Goal: Task Accomplishment & Management: Complete application form

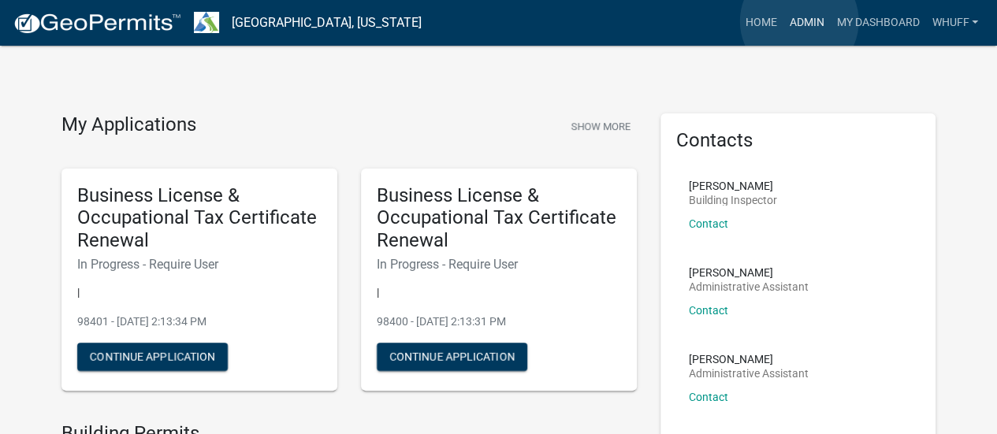
click at [799, 21] on link "Admin" at bounding box center [805, 23] width 47 height 30
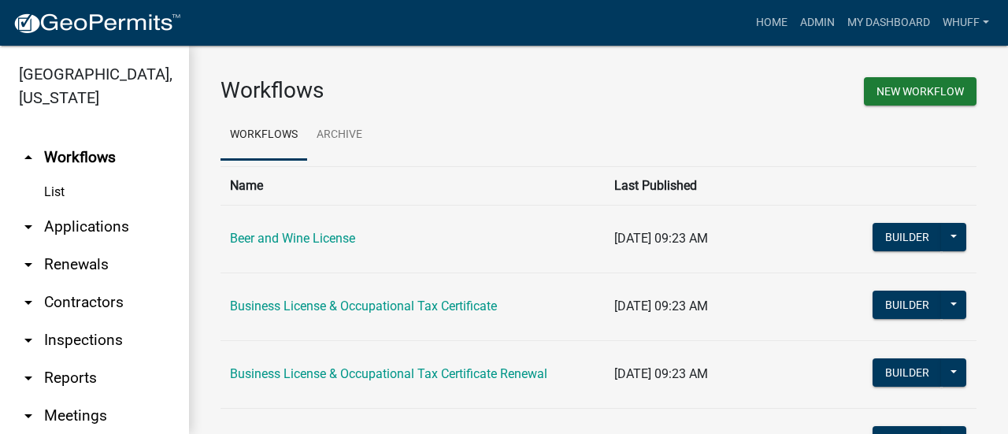
click at [100, 221] on link "arrow_drop_down Applications" at bounding box center [94, 227] width 189 height 38
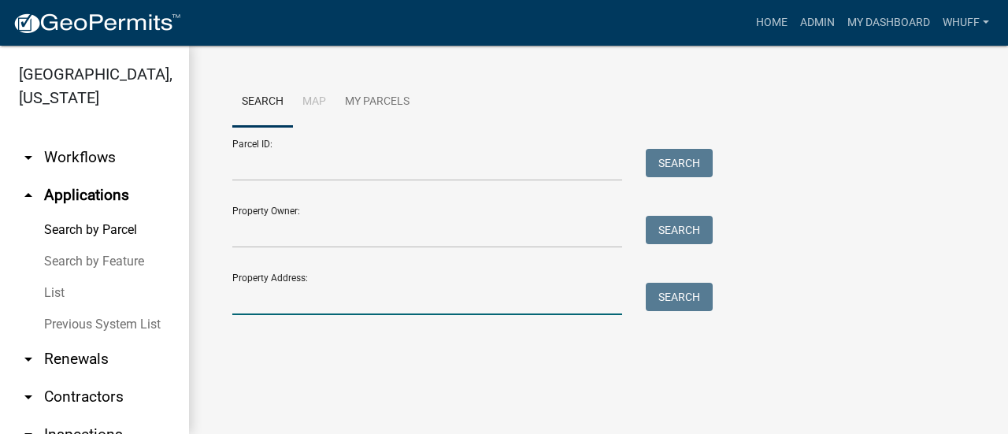
click at [358, 308] on input "Property Address:" at bounding box center [427, 299] width 390 height 32
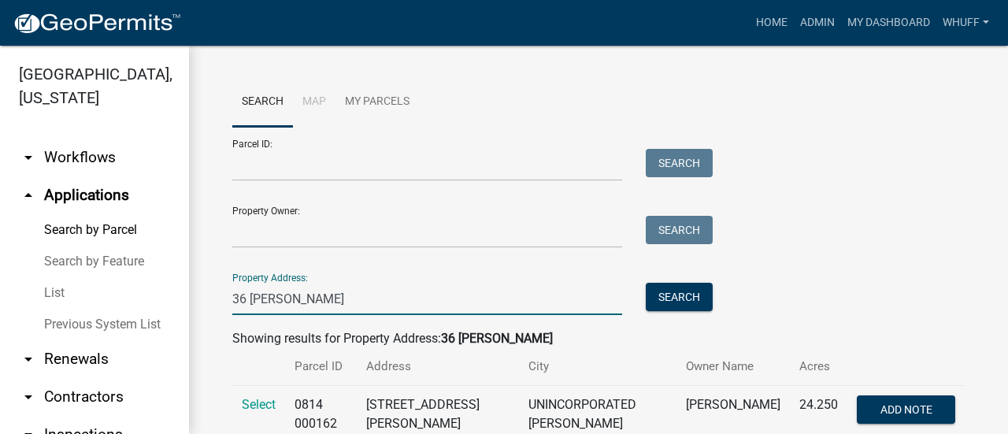
scroll to position [47, 0]
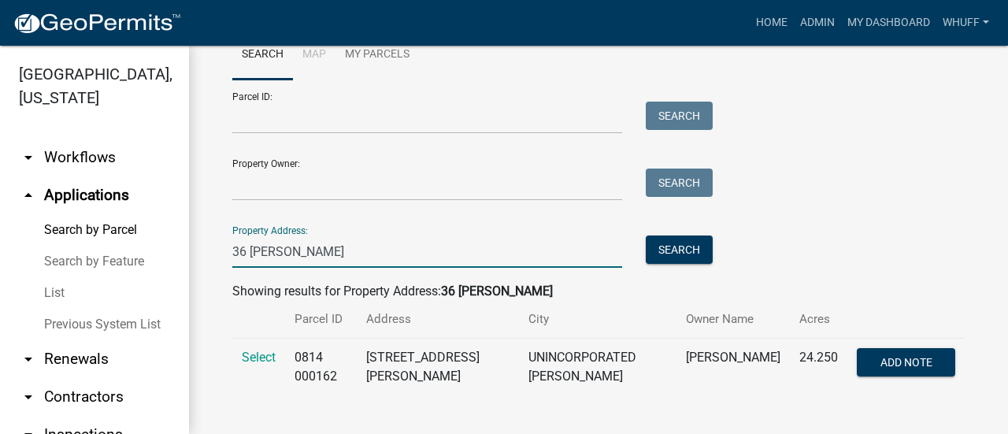
type input "36 Shirey"
drag, startPoint x: 251, startPoint y: 344, endPoint x: 256, endPoint y: 365, distance: 21.2
click at [253, 356] on td "Select" at bounding box center [258, 368] width 53 height 58
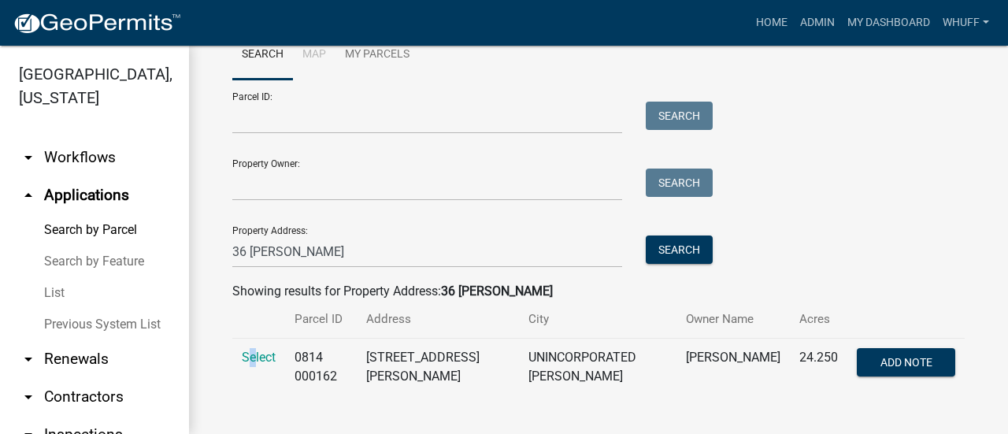
click at [256, 365] on td "Select" at bounding box center [258, 368] width 53 height 58
click at [267, 356] on span "Select" at bounding box center [259, 357] width 34 height 15
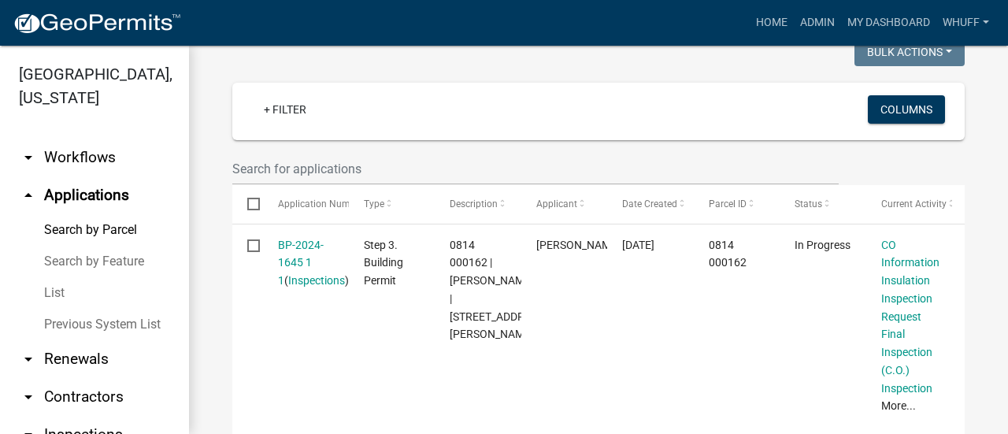
scroll to position [441, 0]
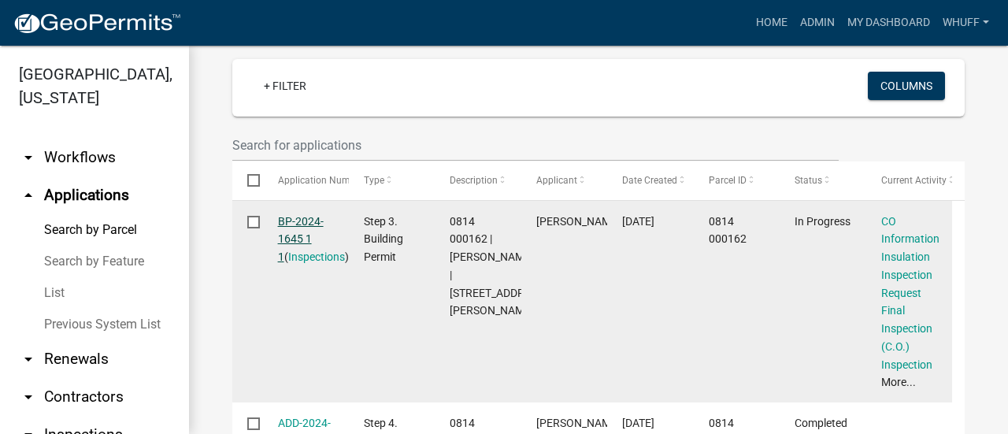
click at [300, 229] on link "BP-2024-1645 1 1" at bounding box center [301, 239] width 46 height 49
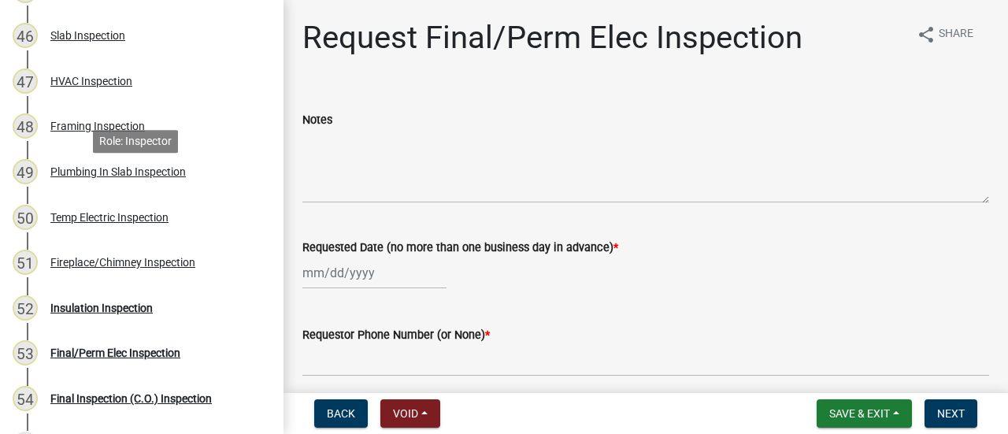
scroll to position [2285, 0]
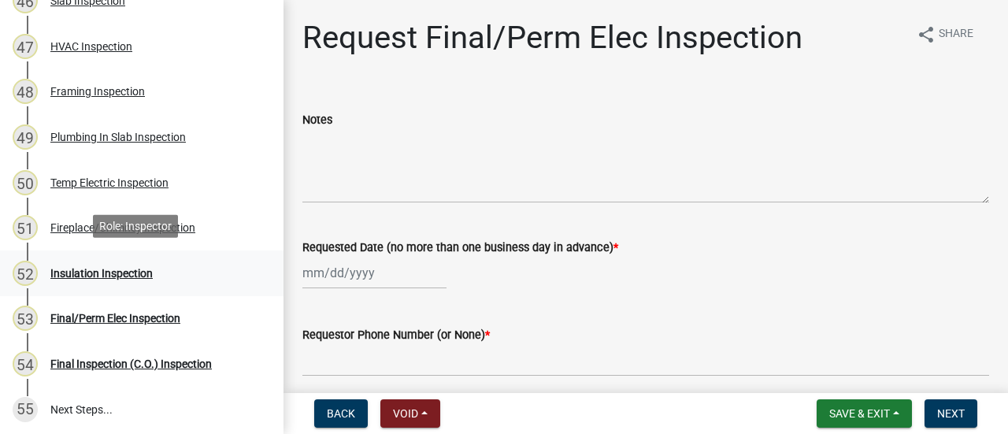
click at [113, 256] on link "52 Insulation Inspection" at bounding box center [142, 274] width 284 height 46
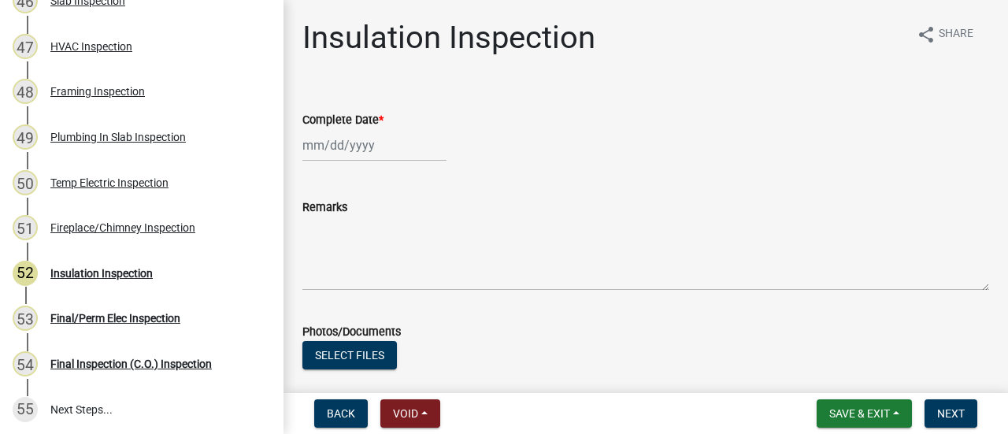
click at [348, 151] on div at bounding box center [375, 145] width 144 height 32
select select "9"
select select "2025"
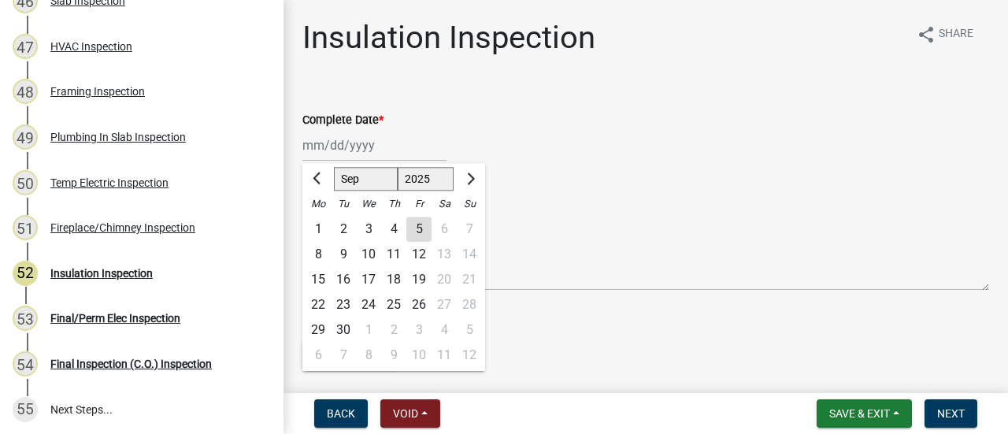
click at [416, 229] on div "5" at bounding box center [419, 229] width 25 height 25
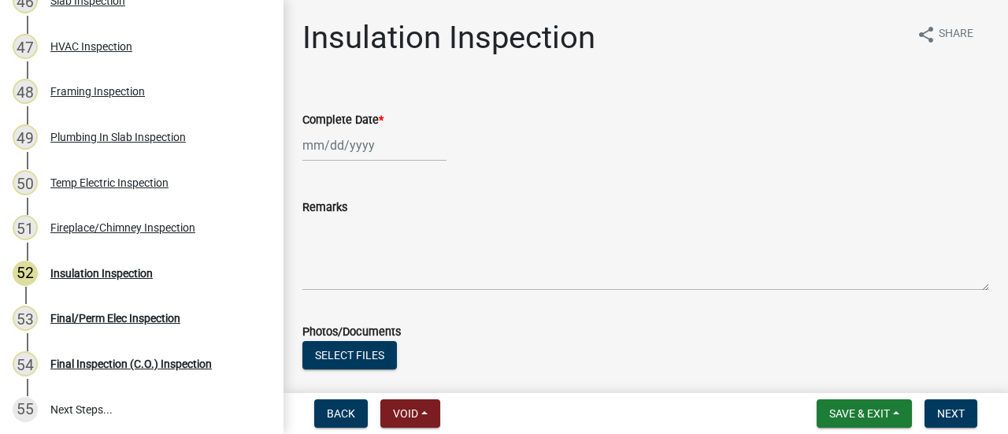
type input "[DATE]"
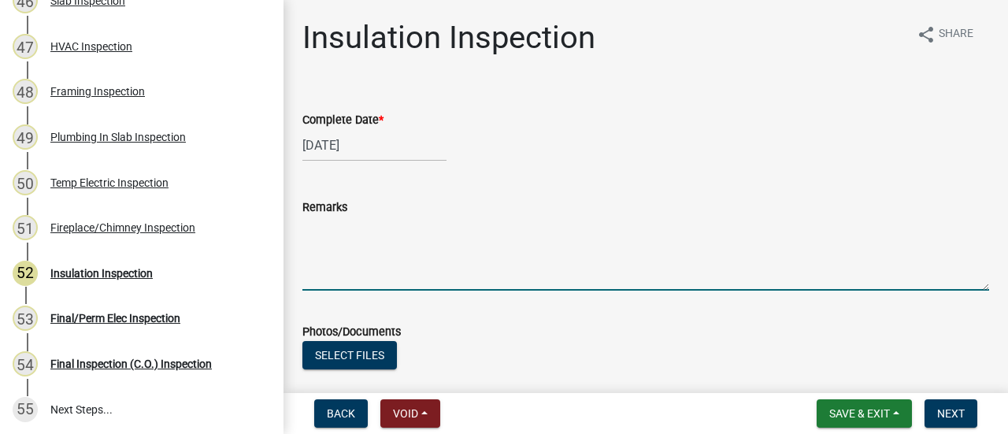
click at [393, 247] on textarea "Remarks" at bounding box center [646, 254] width 687 height 74
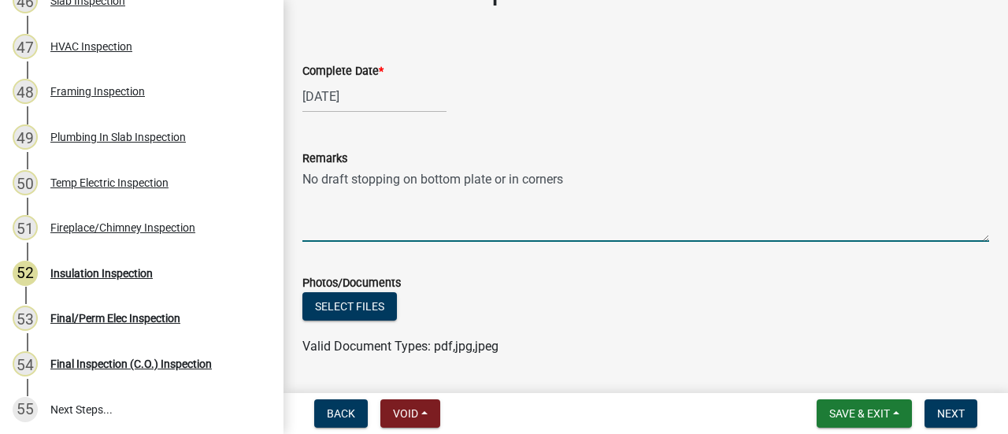
scroll to position [158, 0]
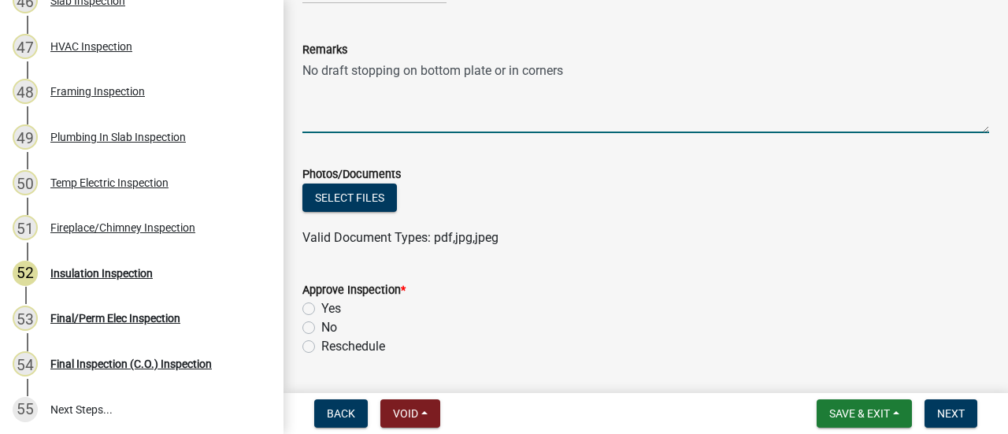
type textarea "No draft stopping on bottom plate or in corners"
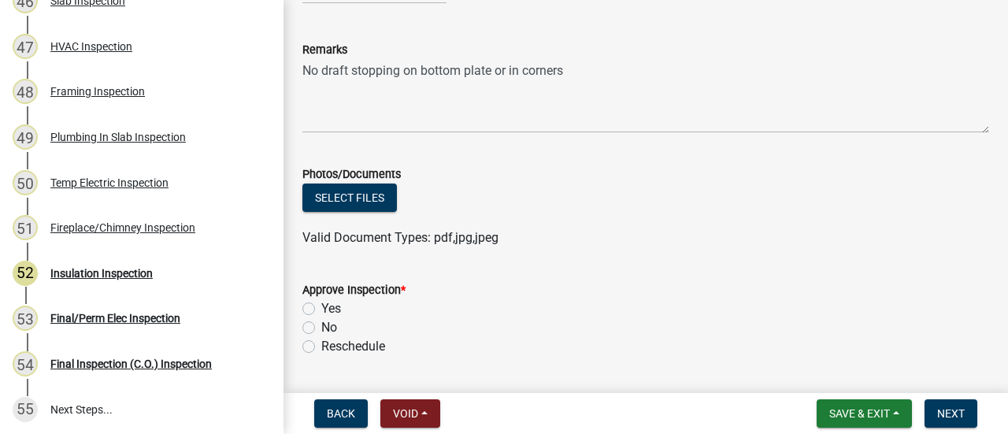
click at [329, 308] on label "Yes" at bounding box center [331, 308] width 20 height 19
click at [329, 308] on input "Yes" at bounding box center [326, 304] width 10 height 10
radio input "true"
click at [680, 270] on form "Approve Inspection * Yes No Reschedule" at bounding box center [646, 309] width 687 height 95
click at [325, 329] on label "No" at bounding box center [329, 327] width 16 height 19
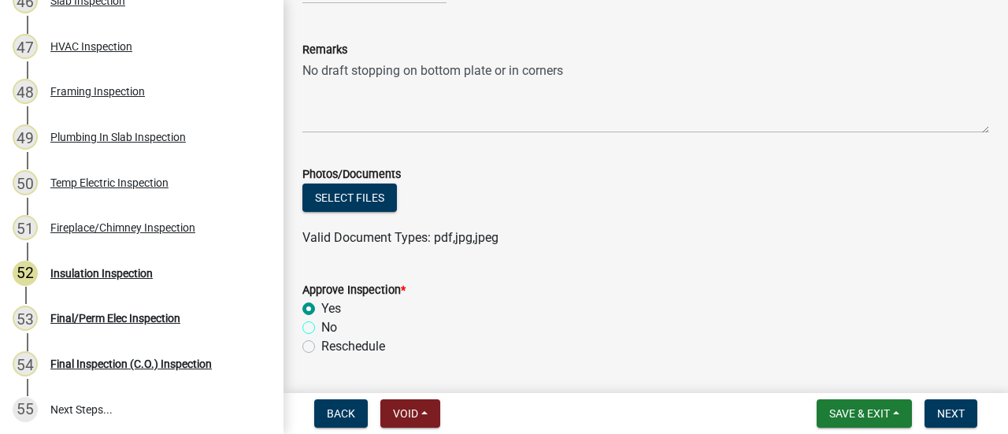
click at [325, 329] on input "No" at bounding box center [326, 323] width 10 height 10
radio input "true"
click at [596, 295] on div "Approve Inspection *" at bounding box center [646, 289] width 687 height 19
click at [955, 407] on span "Next" at bounding box center [951, 413] width 28 height 13
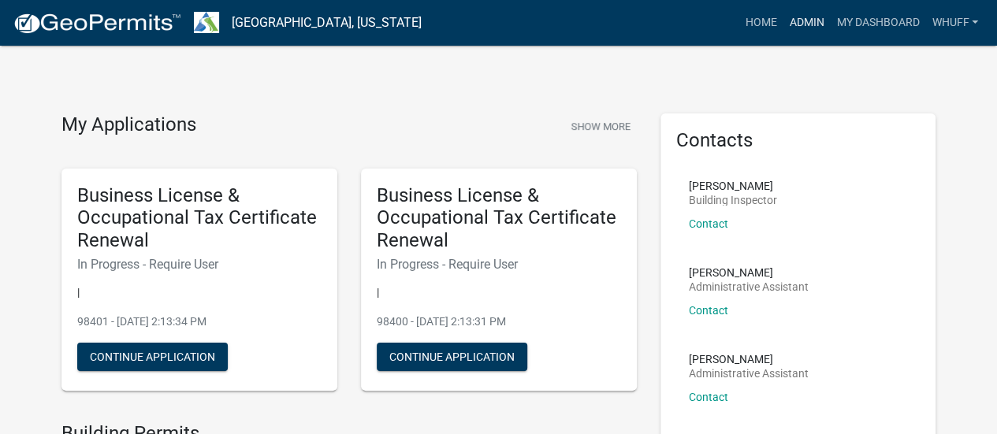
click at [808, 25] on link "Admin" at bounding box center [805, 23] width 47 height 30
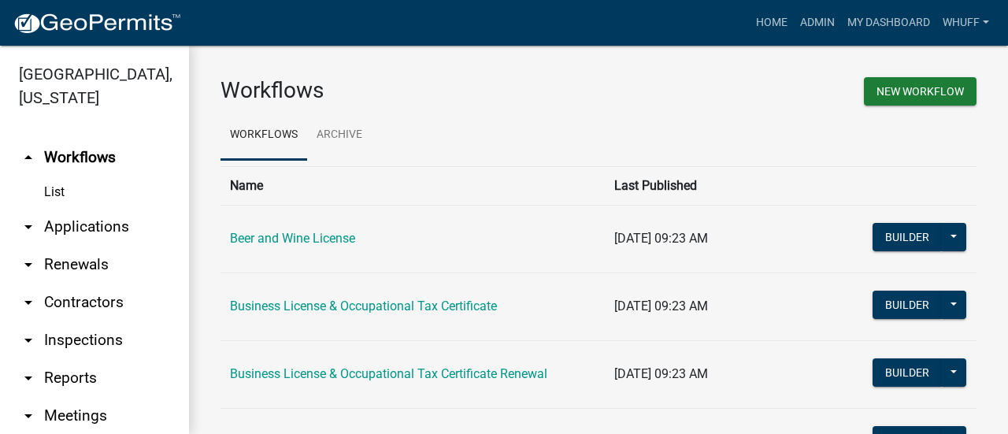
click at [72, 228] on link "arrow_drop_down Applications" at bounding box center [94, 227] width 189 height 38
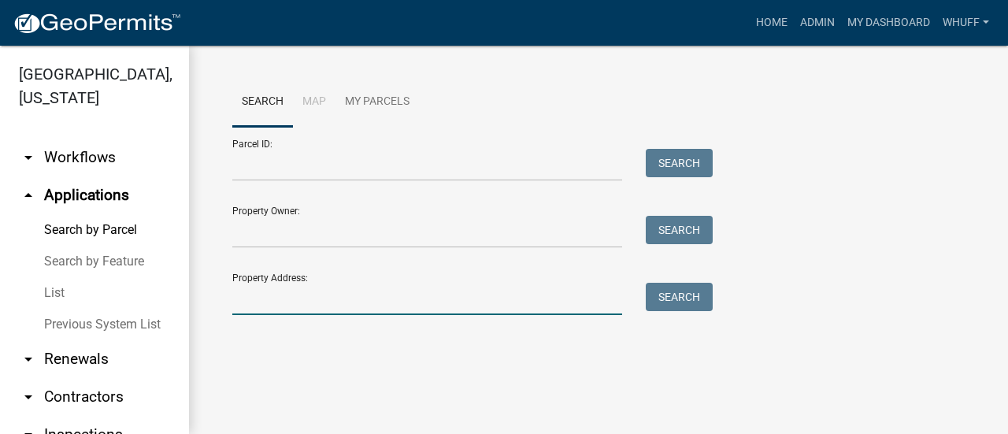
click at [411, 300] on input "Property Address:" at bounding box center [427, 299] width 390 height 32
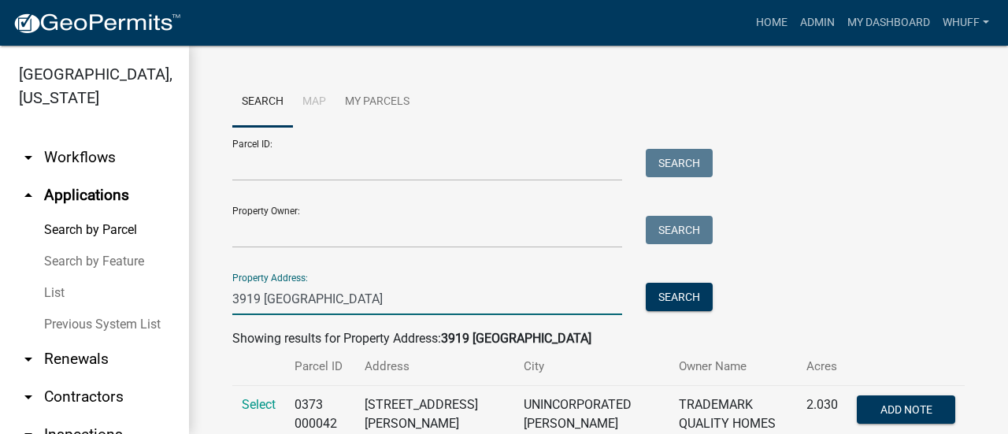
scroll to position [52, 0]
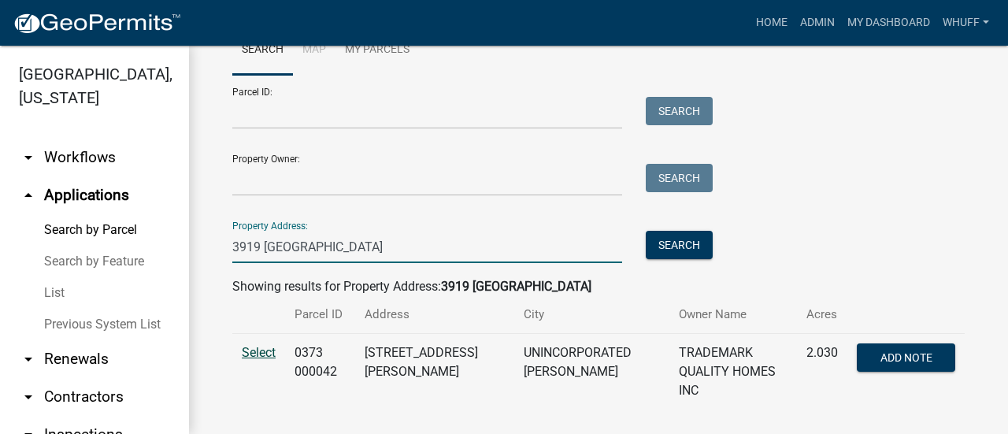
type input "3919 Hamilton"
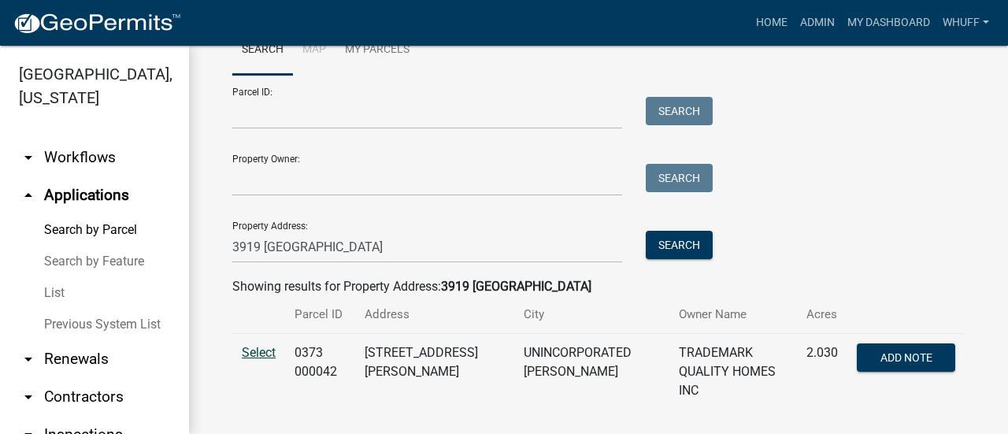
click at [270, 357] on span "Select" at bounding box center [259, 352] width 34 height 15
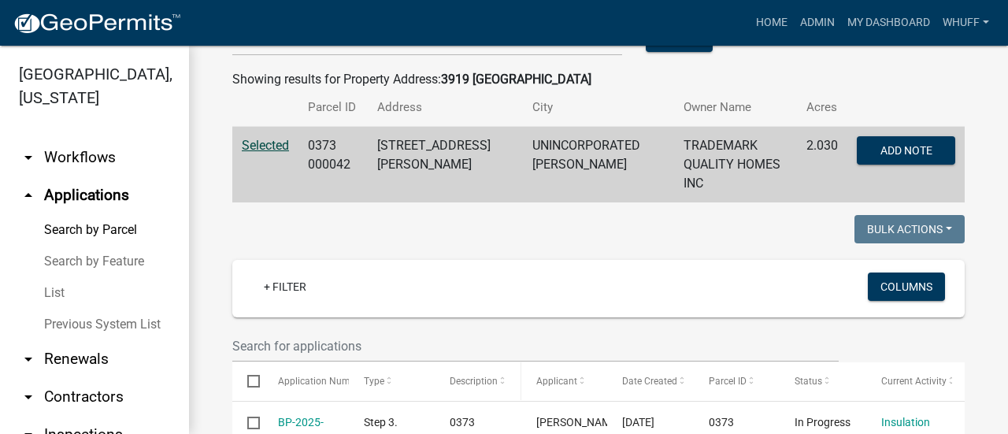
scroll to position [367, 0]
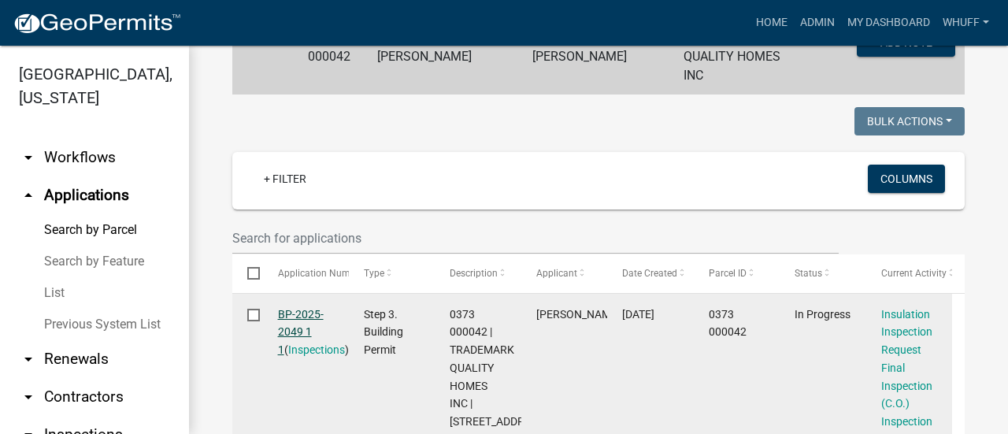
click at [295, 308] on link "BP-2025-2049 1 1" at bounding box center [301, 332] width 46 height 49
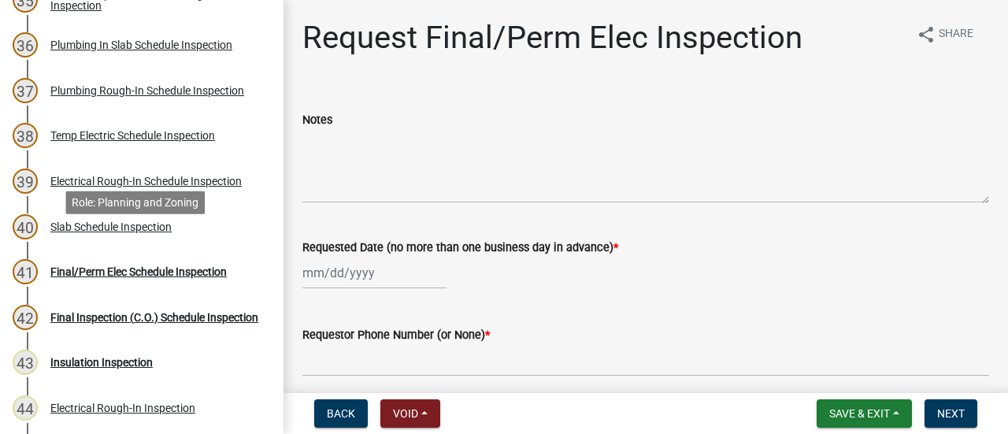
scroll to position [1812, 0]
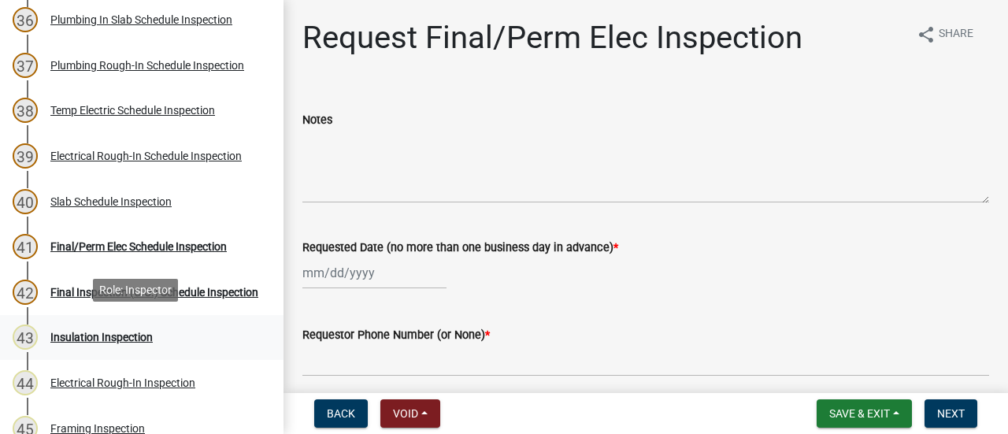
click at [125, 325] on div "43 Insulation Inspection" at bounding box center [136, 337] width 246 height 25
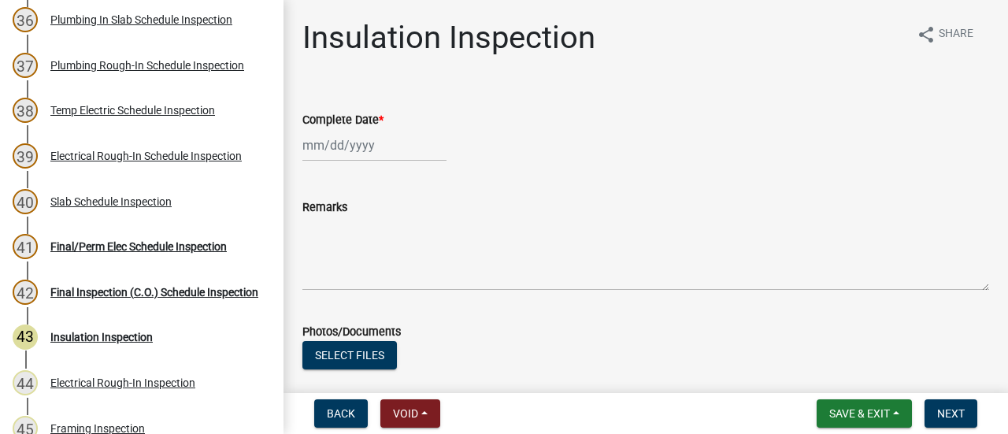
click at [362, 139] on div at bounding box center [375, 145] width 144 height 32
select select "9"
select select "2025"
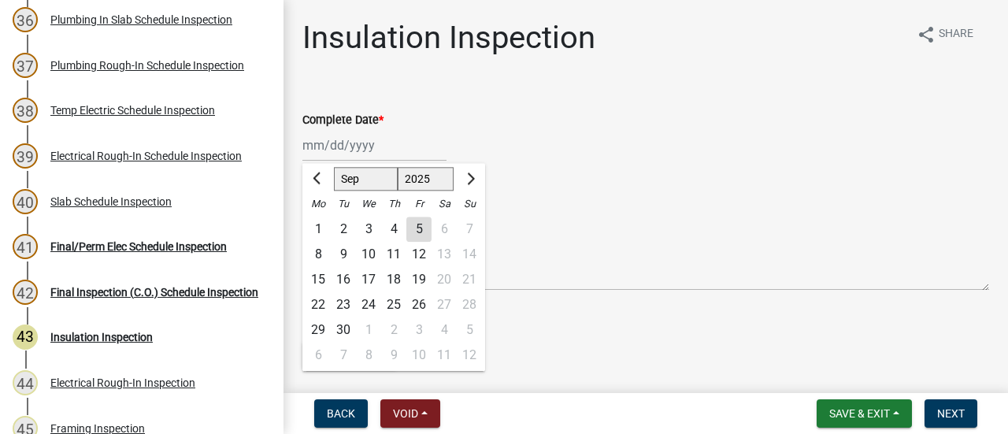
click at [422, 223] on div "5" at bounding box center [419, 229] width 25 height 25
type input "[DATE]"
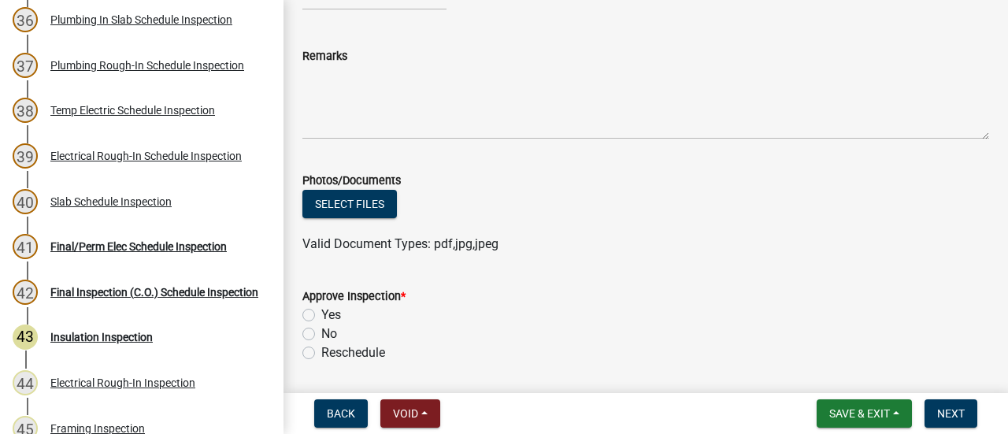
scroll to position [158, 0]
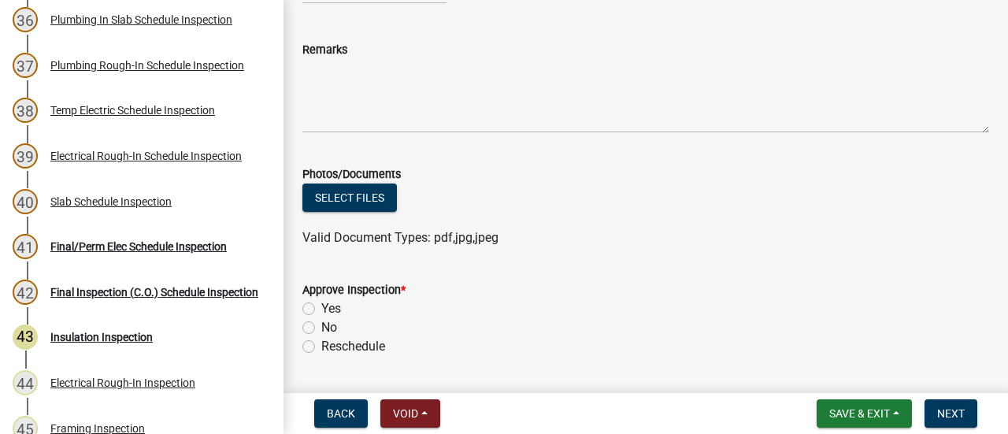
drag, startPoint x: 332, startPoint y: 307, endPoint x: 495, endPoint y: 306, distance: 163.1
click at [336, 308] on label "Yes" at bounding box center [331, 308] width 20 height 19
drag, startPoint x: 689, startPoint y: 278, endPoint x: 833, endPoint y: 273, distance: 145.0
click at [692, 279] on form "Approve Inspection * Yes No Reschedule" at bounding box center [646, 309] width 687 height 95
drag, startPoint x: 307, startPoint y: 305, endPoint x: 376, endPoint y: 312, distance: 68.9
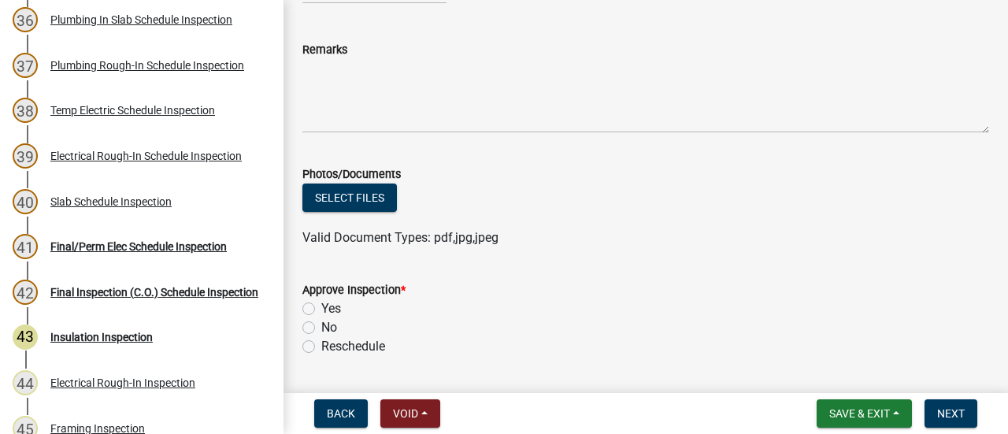
click at [321, 308] on label "Yes" at bounding box center [331, 308] width 20 height 19
click at [321, 308] on input "Yes" at bounding box center [326, 304] width 10 height 10
radio input "true"
click at [638, 319] on div "No" at bounding box center [646, 327] width 687 height 19
click at [897, 273] on form "Approve Inspection * Yes No Reschedule" at bounding box center [646, 309] width 687 height 95
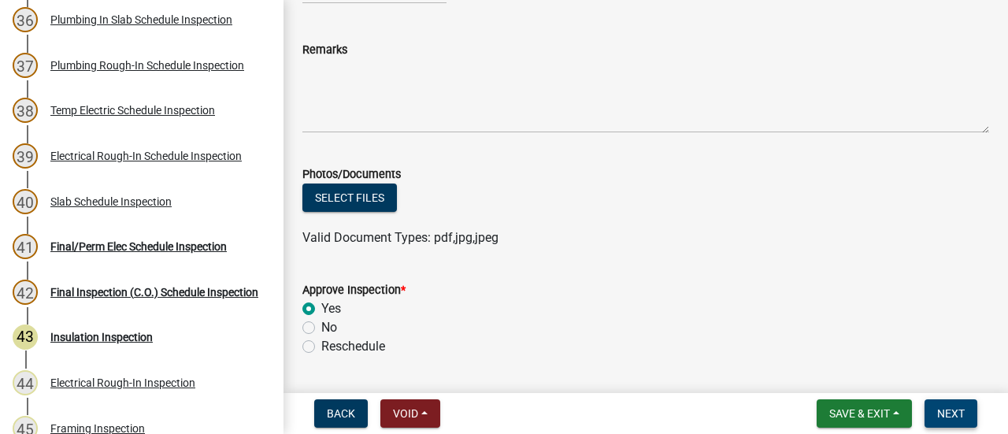
click at [956, 399] on button "Next" at bounding box center [951, 413] width 53 height 28
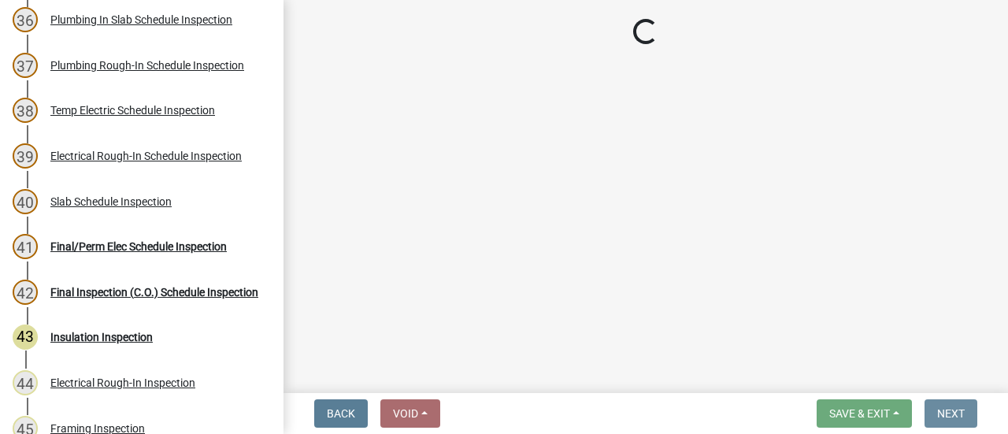
scroll to position [0, 0]
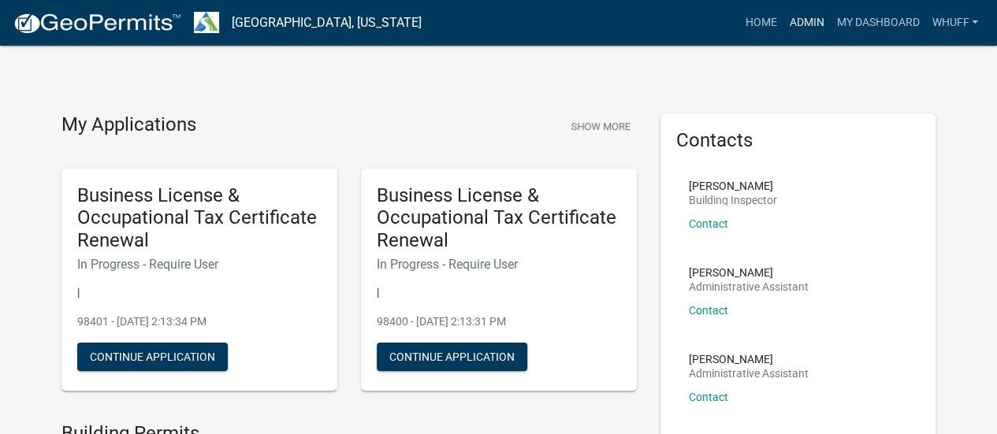
click at [800, 28] on link "Admin" at bounding box center [805, 23] width 47 height 30
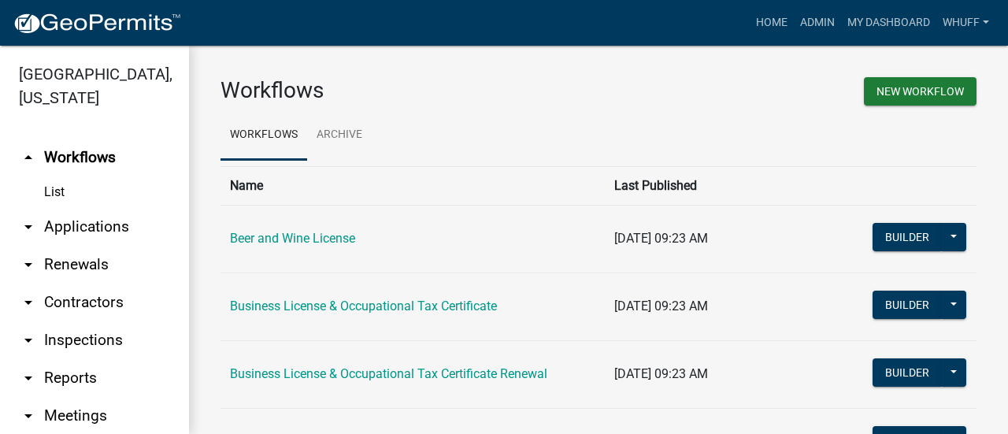
click at [86, 224] on link "arrow_drop_down Applications" at bounding box center [94, 227] width 189 height 38
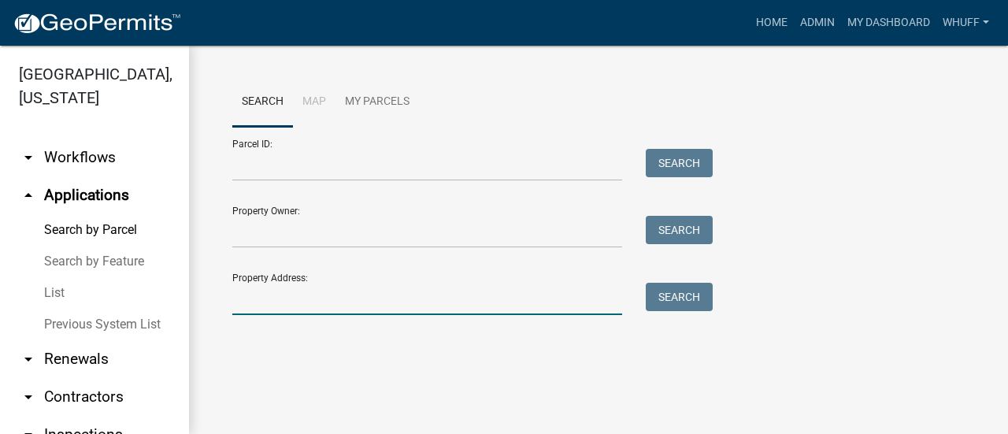
click at [454, 308] on input "Property Address:" at bounding box center [427, 299] width 390 height 32
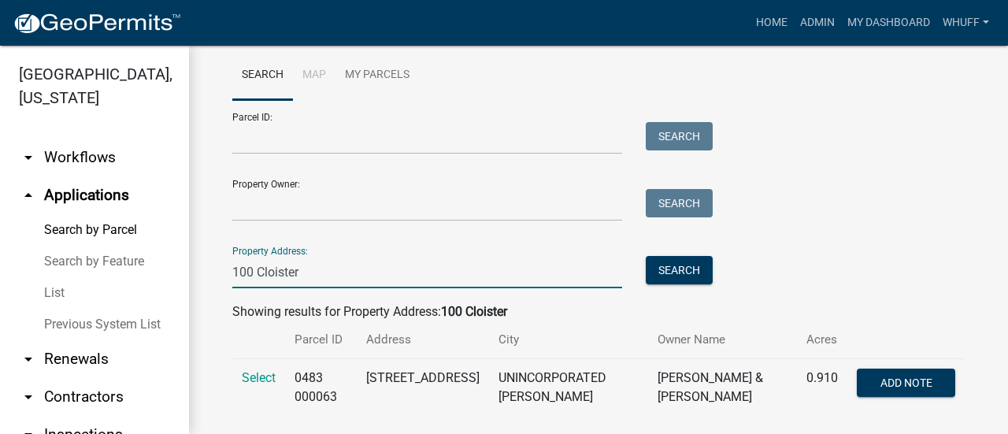
scroll to position [52, 0]
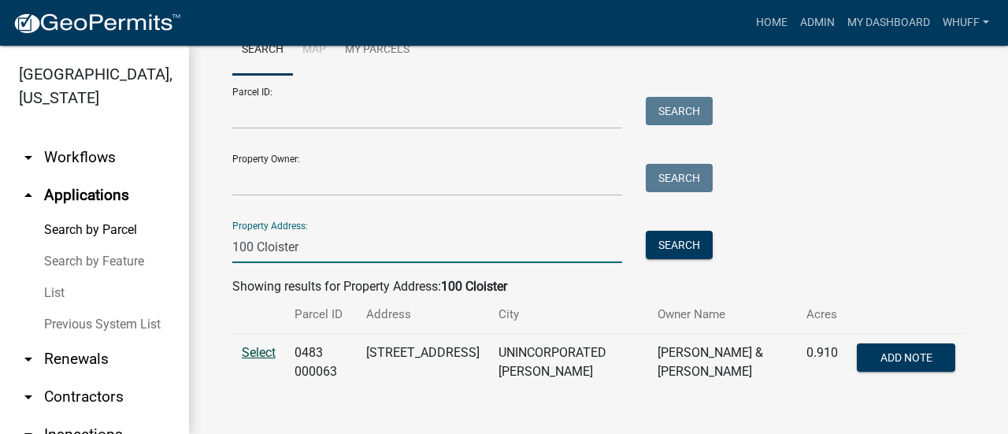
type input "100 Cloister"
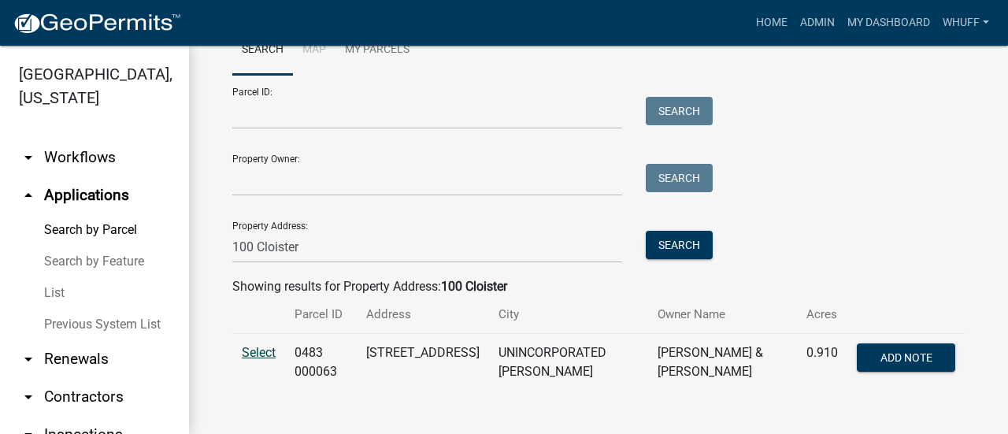
click at [258, 345] on span "Select" at bounding box center [259, 352] width 34 height 15
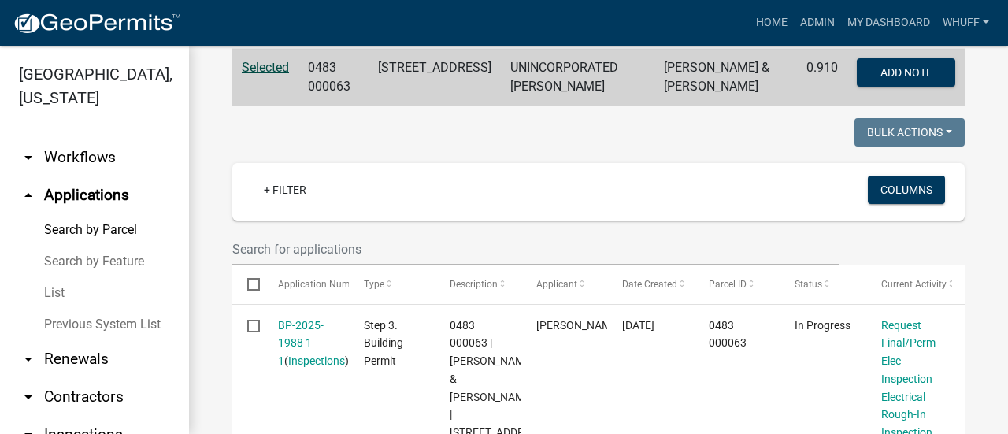
scroll to position [446, 0]
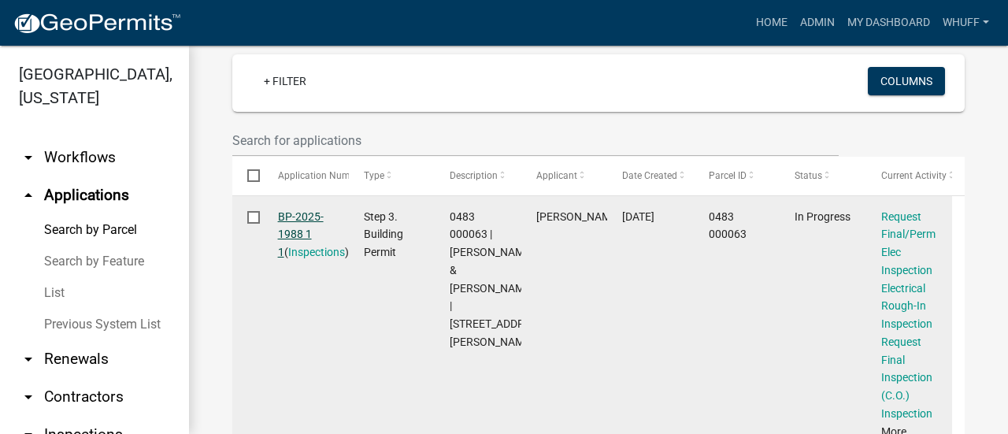
click at [317, 218] on link "BP-2025-1988 1 1" at bounding box center [301, 234] width 46 height 49
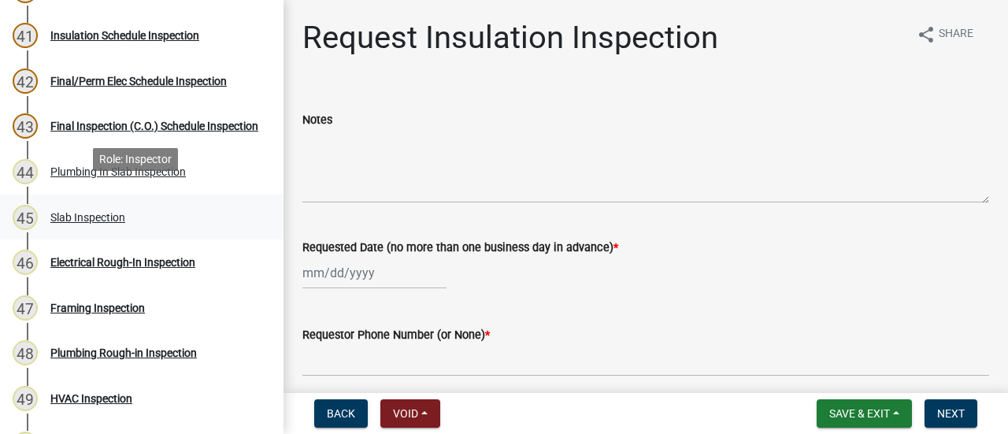
scroll to position [2048, 0]
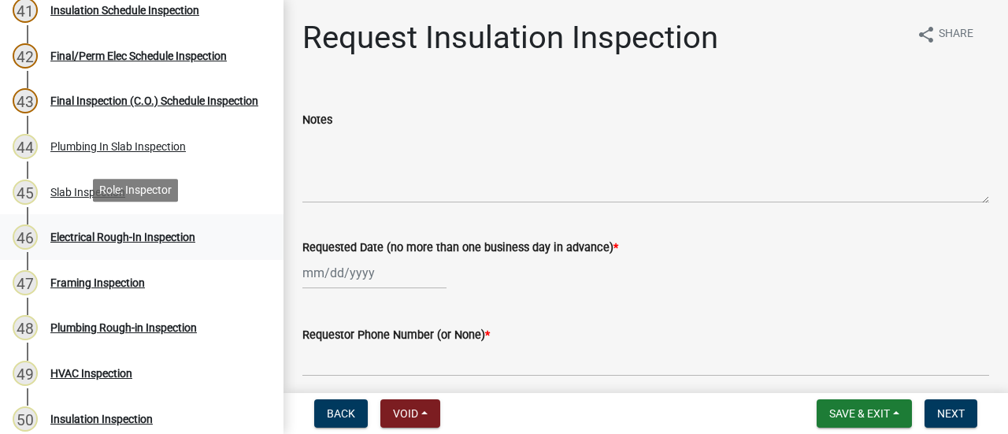
click at [139, 232] on div "Electrical Rough-In Inspection" at bounding box center [122, 237] width 145 height 11
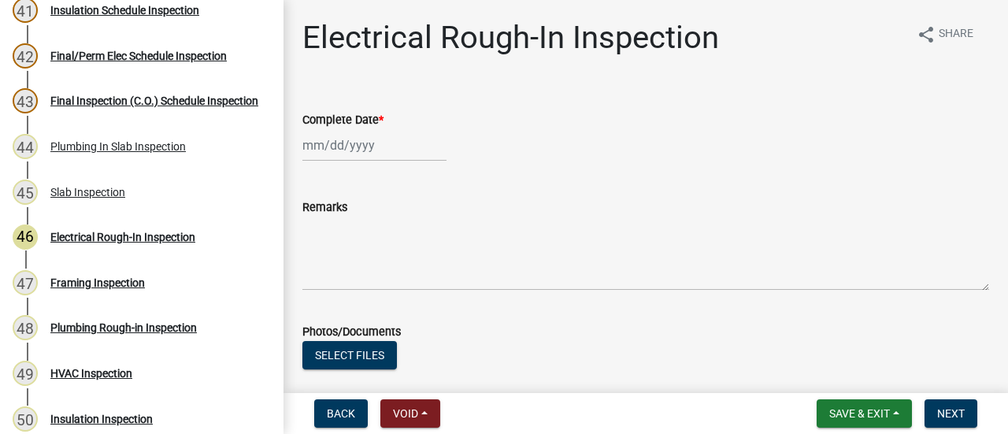
select select "9"
select select "2025"
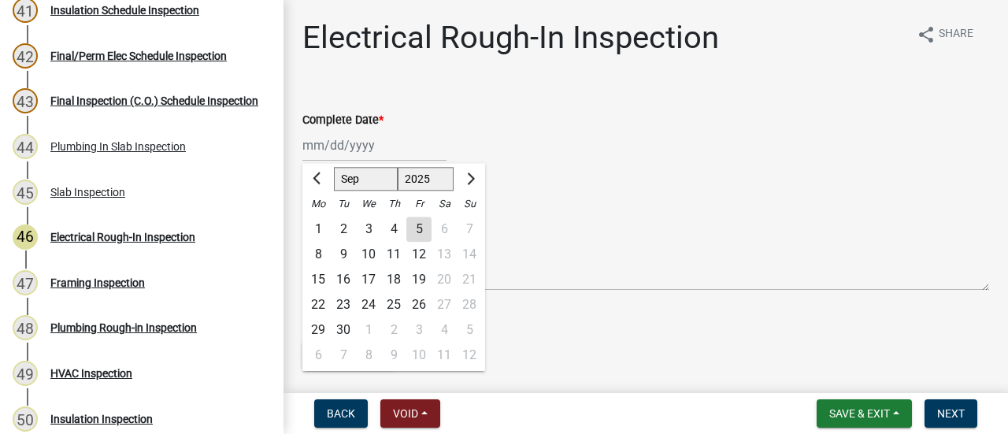
click at [335, 160] on div "[PERSON_NAME] Feb Mar Apr [PERSON_NAME][DATE] Oct Nov [DATE] 1526 1527 1528 152…" at bounding box center [375, 145] width 144 height 32
drag, startPoint x: 416, startPoint y: 227, endPoint x: 365, endPoint y: 245, distance: 54.3
click at [415, 227] on div "5" at bounding box center [419, 229] width 25 height 25
type input "[DATE]"
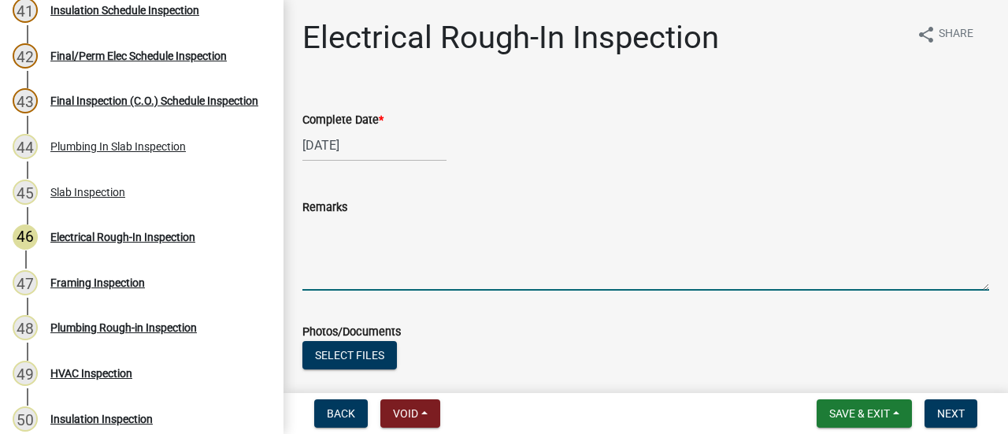
click at [358, 229] on textarea "Remarks" at bounding box center [646, 254] width 687 height 74
click at [395, 240] on textarea "-" at bounding box center [646, 254] width 687 height 74
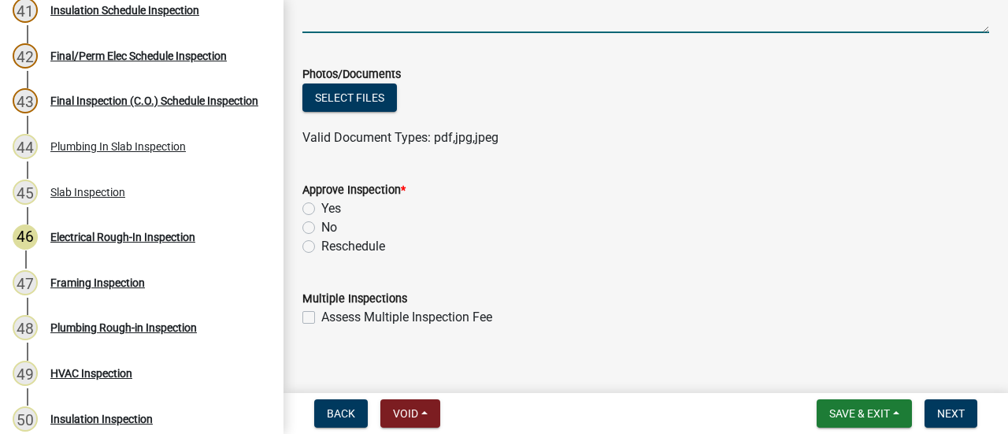
scroll to position [273, 0]
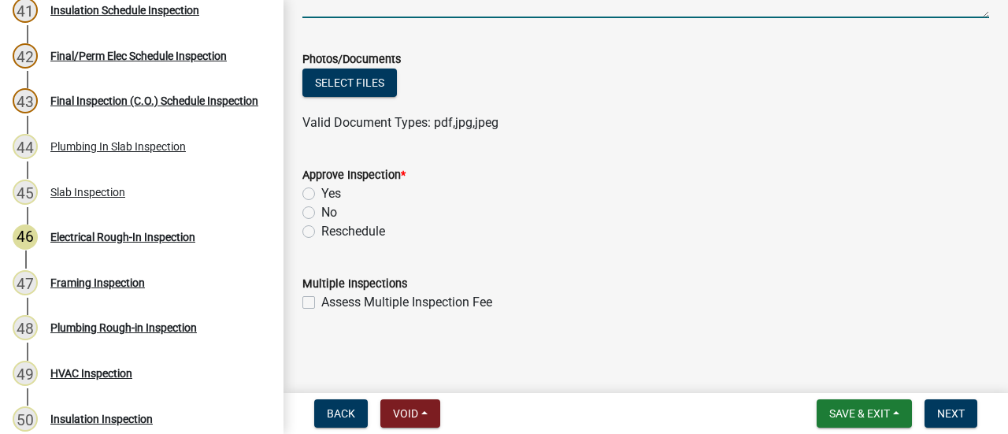
type textarea "-Connect ground to [PERSON_NAME]"
click at [318, 215] on div "No" at bounding box center [646, 212] width 687 height 19
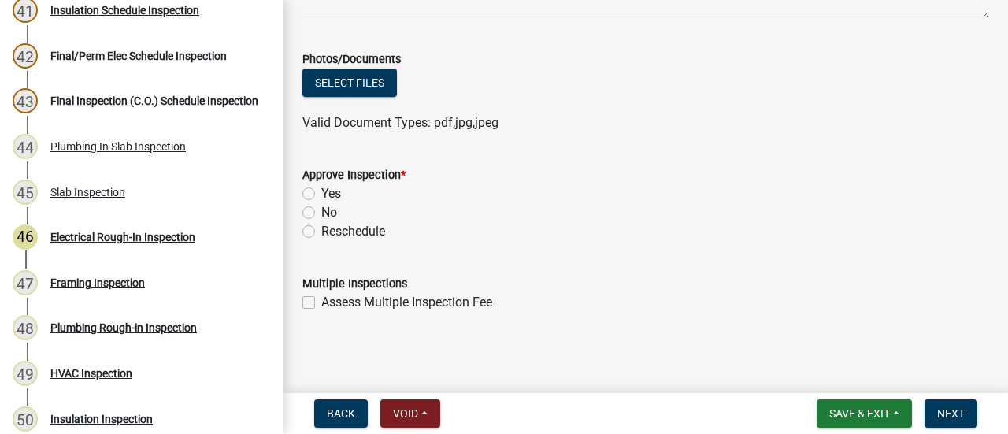
click at [321, 207] on label "No" at bounding box center [329, 212] width 16 height 19
click at [321, 207] on input "No" at bounding box center [326, 208] width 10 height 10
radio input "true"
drag, startPoint x: 718, startPoint y: 214, endPoint x: 826, endPoint y: 232, distance: 109.3
click at [720, 214] on div "No" at bounding box center [646, 212] width 687 height 19
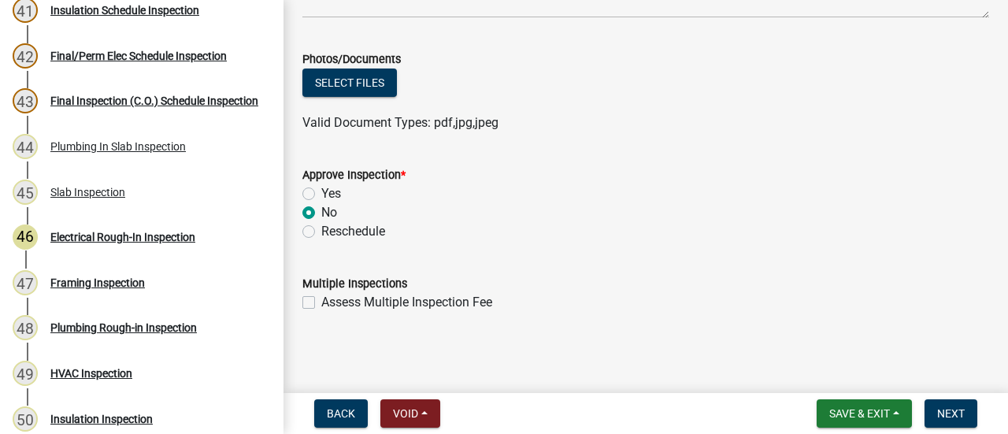
click at [876, 219] on div "No" at bounding box center [646, 212] width 687 height 19
click at [954, 409] on span "Next" at bounding box center [951, 413] width 28 height 13
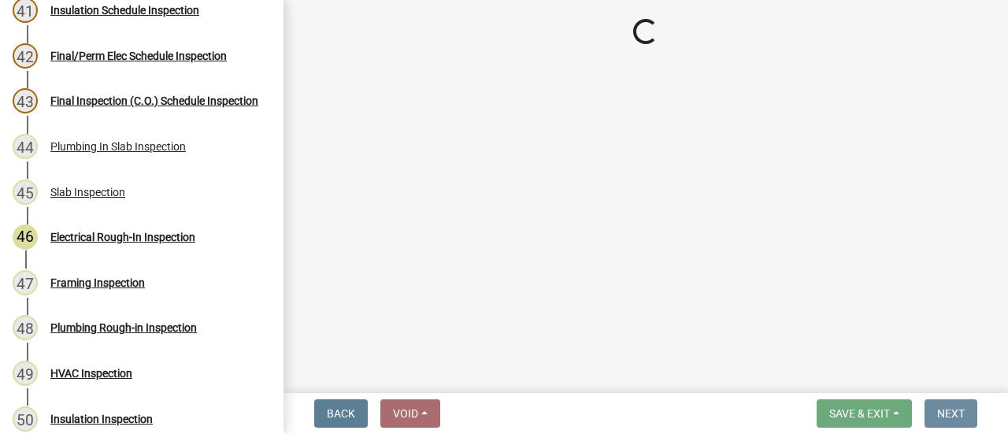
scroll to position [0, 0]
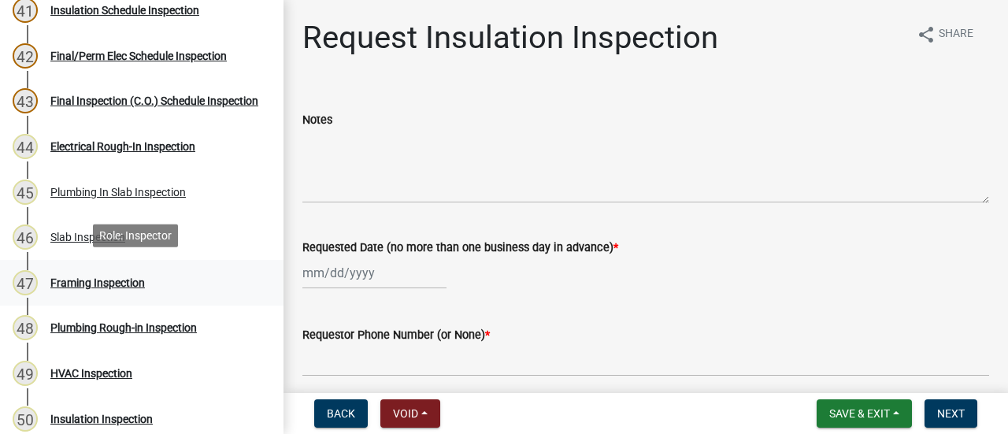
click at [93, 284] on div "Framing Inspection" at bounding box center [97, 282] width 95 height 11
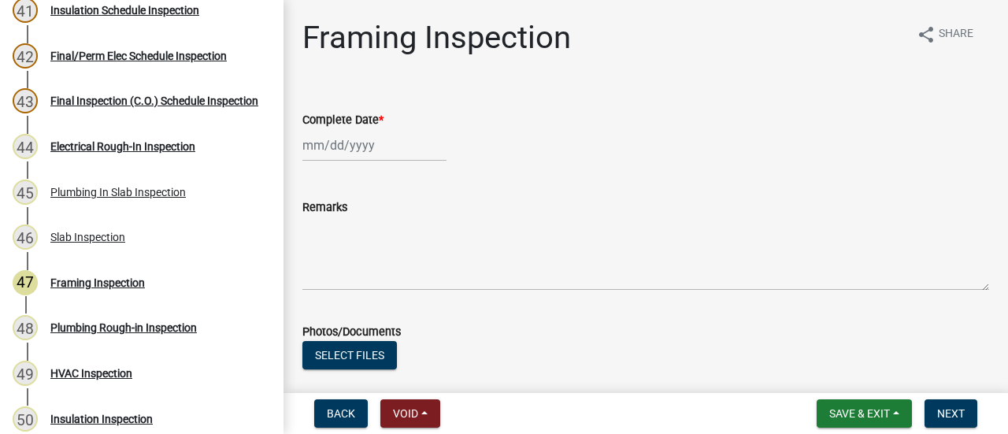
select select "9"
select select "2025"
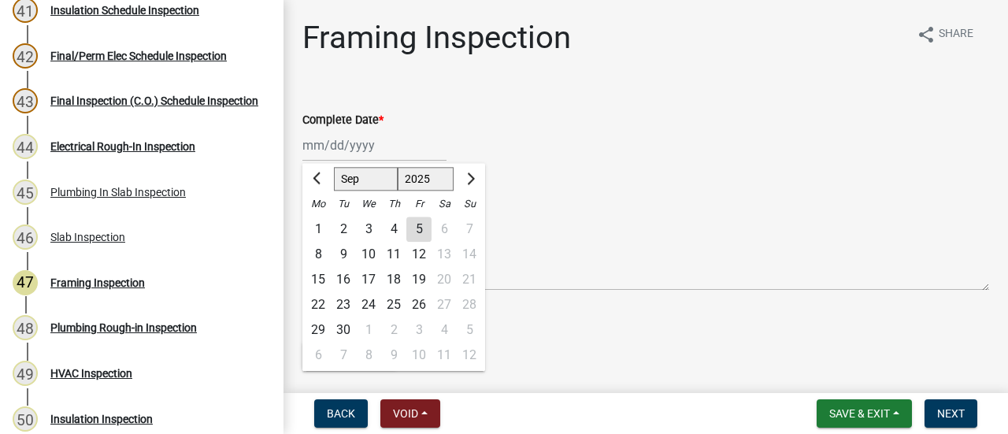
click at [361, 144] on div "[PERSON_NAME] Feb Mar Apr [PERSON_NAME][DATE] Oct Nov [DATE] 1526 1527 1528 152…" at bounding box center [375, 145] width 144 height 32
click at [429, 223] on div "5" at bounding box center [419, 229] width 25 height 25
type input "[DATE]"
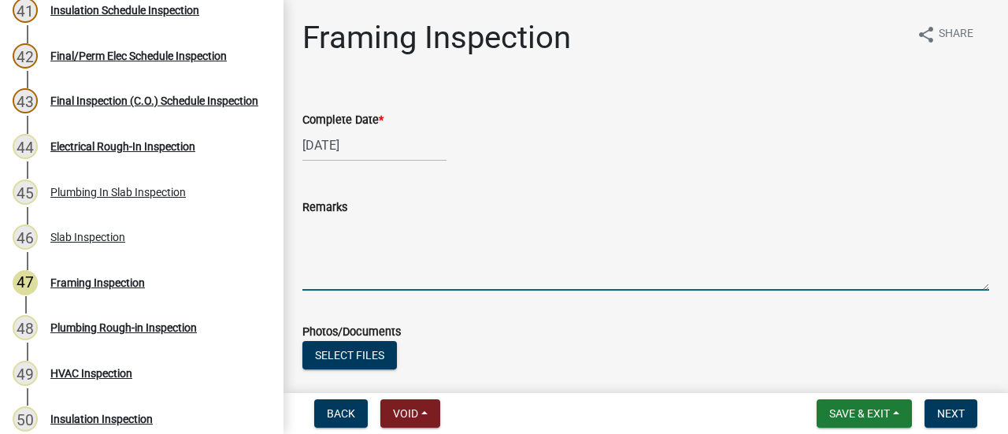
click at [395, 223] on textarea "Remarks" at bounding box center [646, 254] width 687 height 74
type textarea "-Reinforce stud where power service comes into building"
